Goal: Task Accomplishment & Management: Use online tool/utility

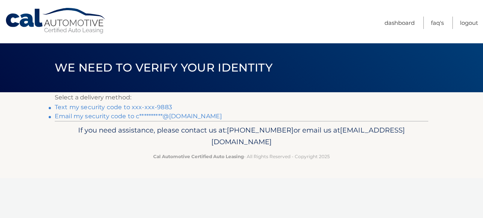
click at [72, 108] on link "Text my security code to xxx-xxx-9883" at bounding box center [113, 107] width 117 height 7
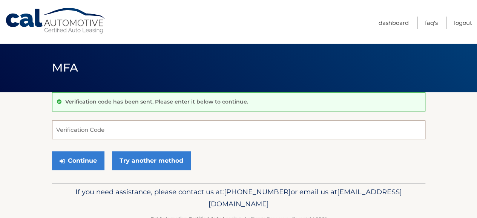
click at [71, 129] on input "Verification Code" at bounding box center [238, 130] width 373 height 19
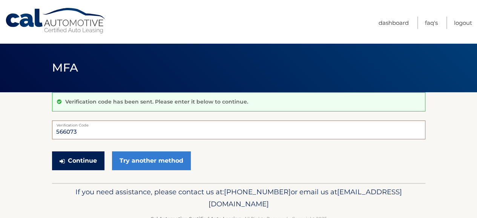
type input "566073"
click at [85, 162] on button "Continue" at bounding box center [78, 161] width 52 height 19
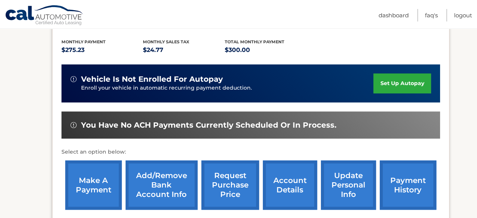
scroll to position [189, 0]
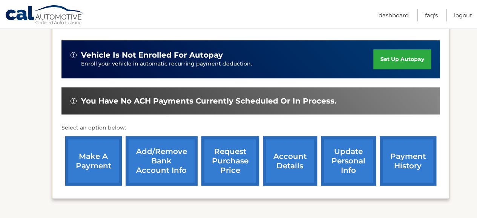
click at [84, 156] on link "make a payment" at bounding box center [93, 161] width 57 height 49
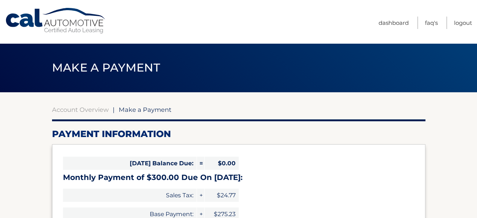
select select "YTNlN2Q5ZmEtZjA5Yy00NTIxLWJhNDUtOWE2NTgxYjkxYjA4"
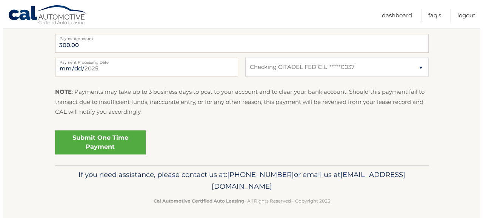
scroll to position [320, 0]
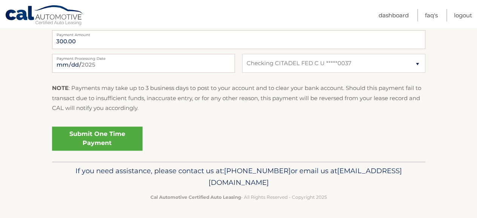
click at [124, 141] on link "Submit One Time Payment" at bounding box center [97, 139] width 91 height 24
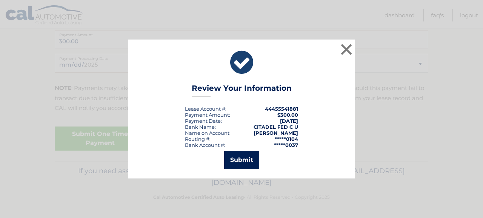
click at [243, 162] on button "Submit" at bounding box center [241, 160] width 35 height 18
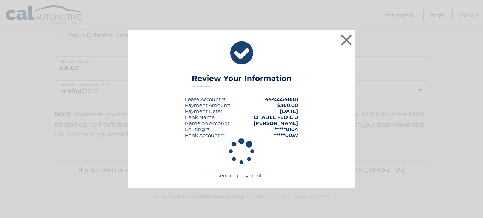
scroll to position [293, 0]
